Goal: Obtain resource: Download file/media

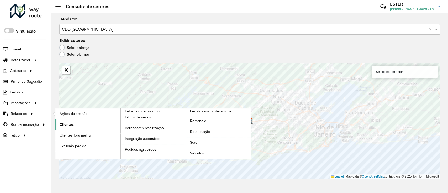
click at [78, 125] on link "Clientes" at bounding box center [87, 124] width 65 height 10
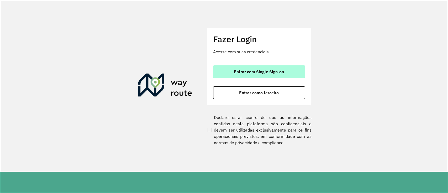
click at [272, 70] on span "Entrar com Single Sign-on" at bounding box center [259, 72] width 50 height 4
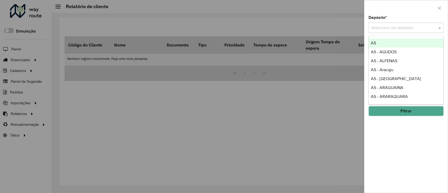
click at [415, 30] on input "text" at bounding box center [400, 28] width 59 height 6
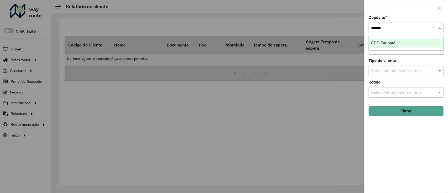
type input "*******"
click at [405, 112] on button "Filtrar" at bounding box center [405, 111] width 75 height 10
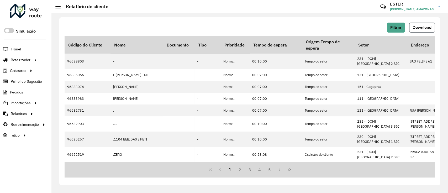
click at [426, 29] on span "Download" at bounding box center [421, 27] width 19 height 4
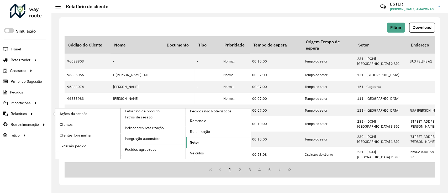
click at [199, 146] on link "Setor" at bounding box center [218, 142] width 65 height 10
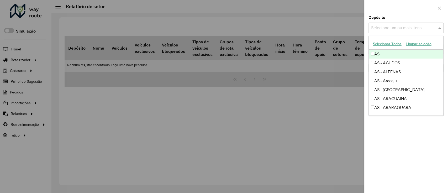
click at [424, 26] on input "text" at bounding box center [403, 28] width 67 height 6
type input "***"
click at [401, 6] on div at bounding box center [405, 7] width 83 height 15
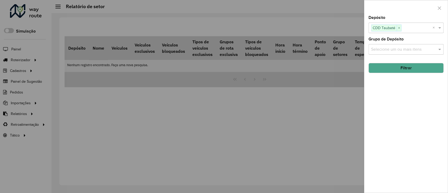
click at [397, 65] on button "Filtrar" at bounding box center [405, 68] width 75 height 10
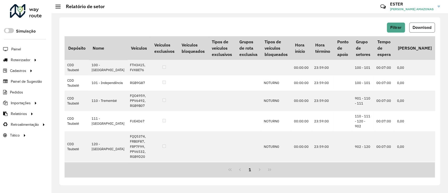
click at [426, 26] on span "Download" at bounding box center [421, 27] width 19 height 4
